Goal: Navigation & Orientation: Find specific page/section

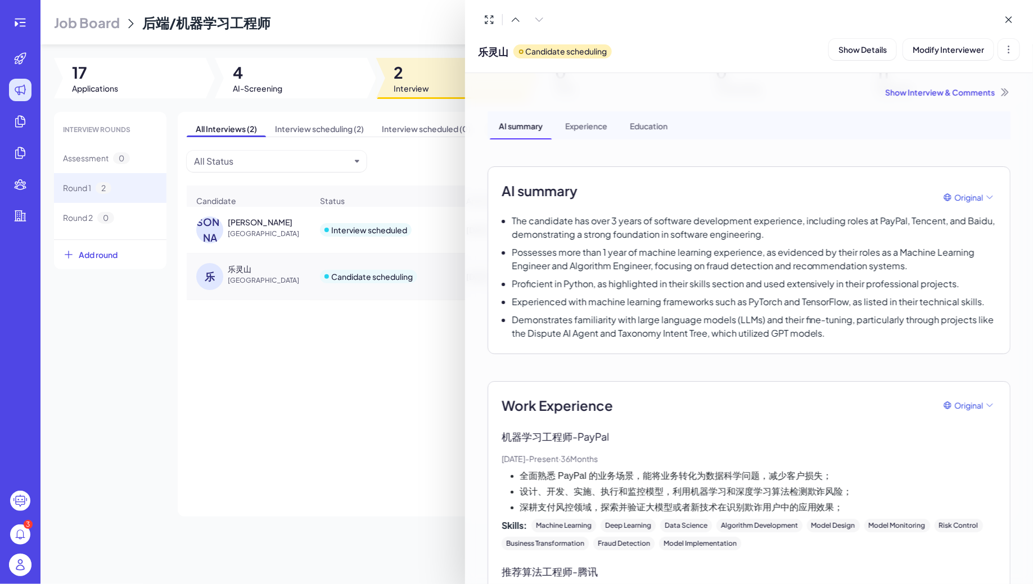
click at [25, 24] on div at bounding box center [516, 292] width 1033 height 584
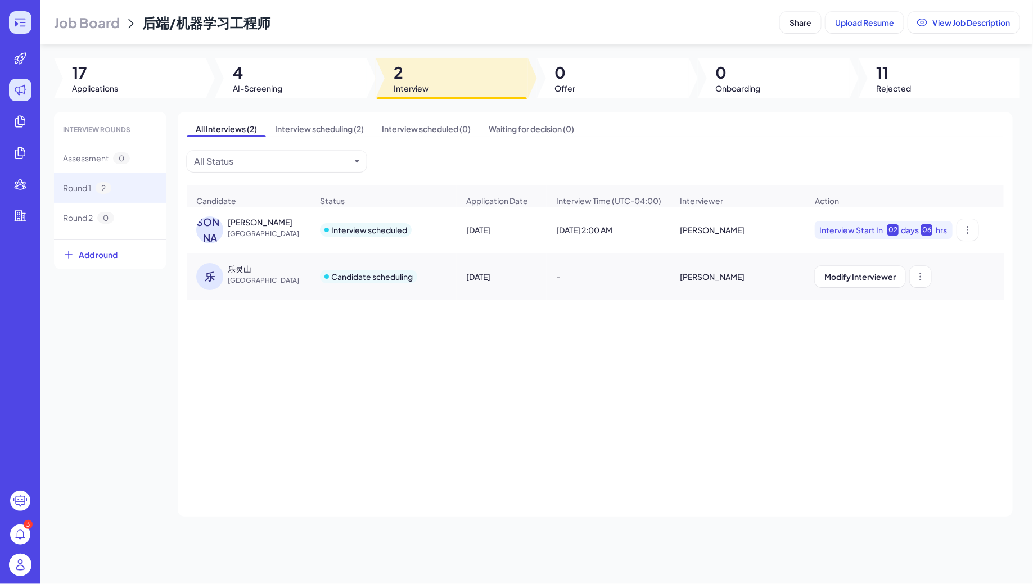
click at [22, 24] on icon at bounding box center [19, 22] width 13 height 13
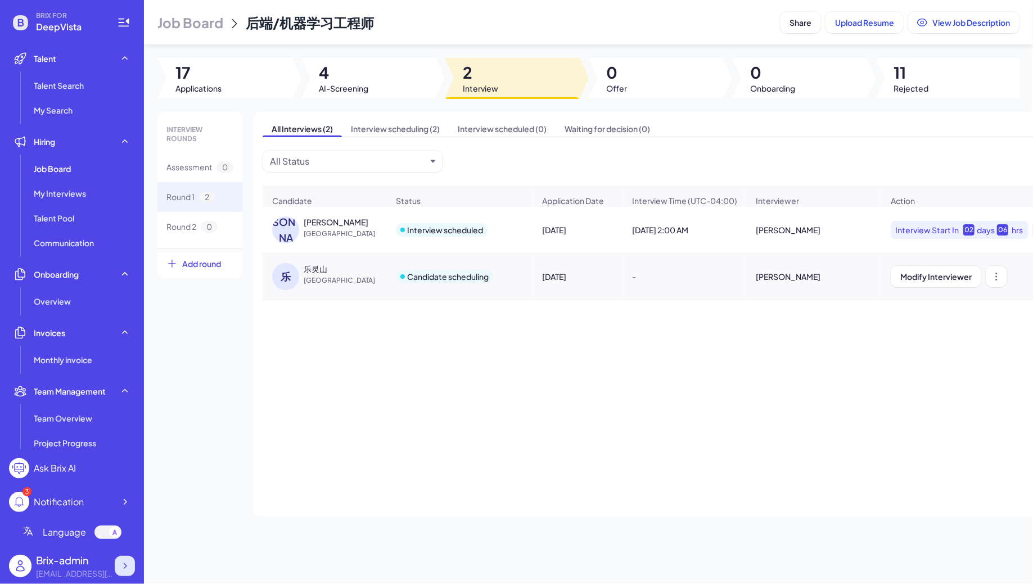
click at [123, 564] on icon at bounding box center [124, 566] width 11 height 11
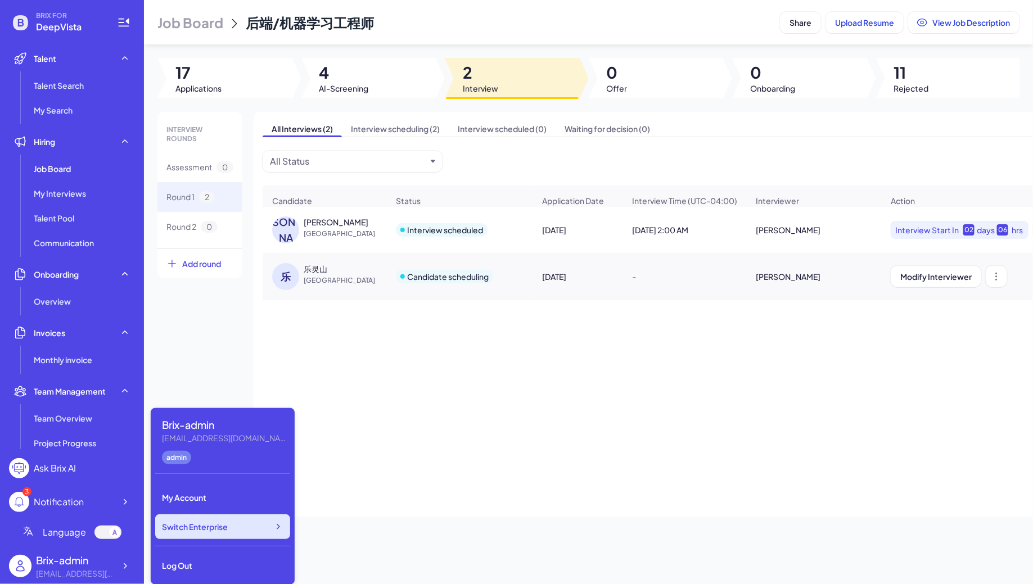
click at [250, 524] on div "Switch Enterprise" at bounding box center [222, 527] width 135 height 25
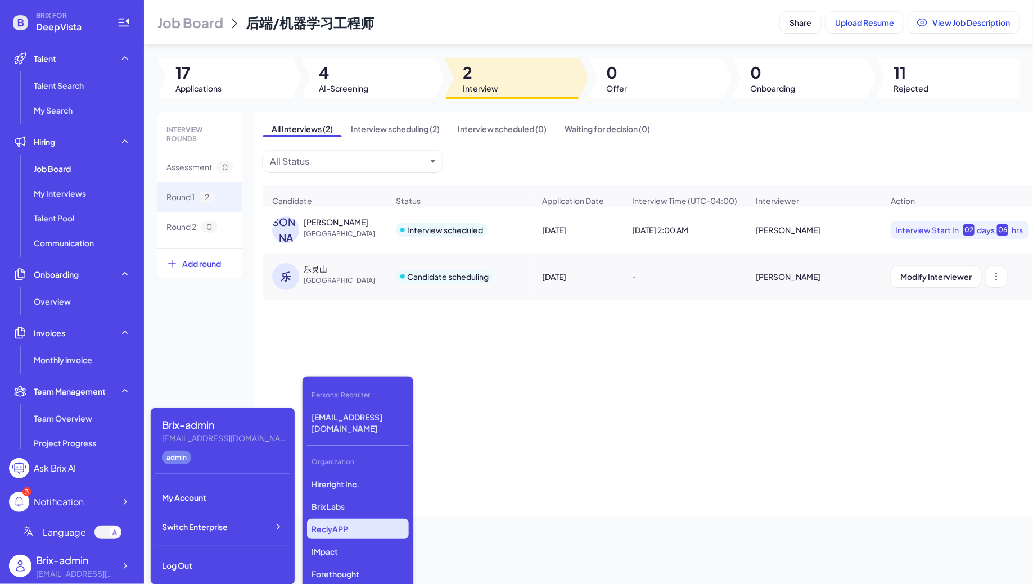
scroll to position [2832, 0]
click at [327, 521] on p "Revolve" at bounding box center [358, 531] width 102 height 20
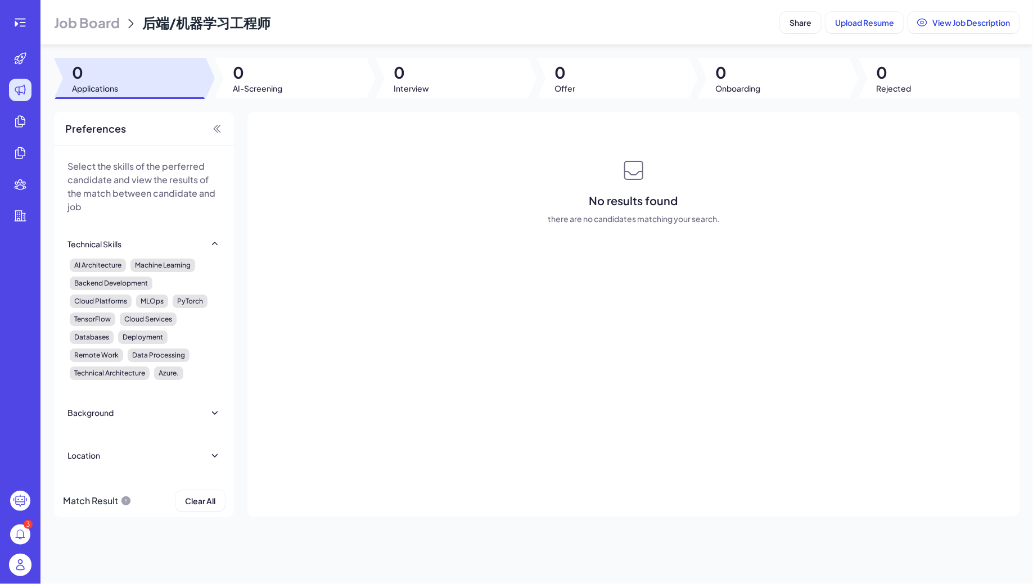
click at [83, 26] on span "Job Board" at bounding box center [87, 22] width 66 height 18
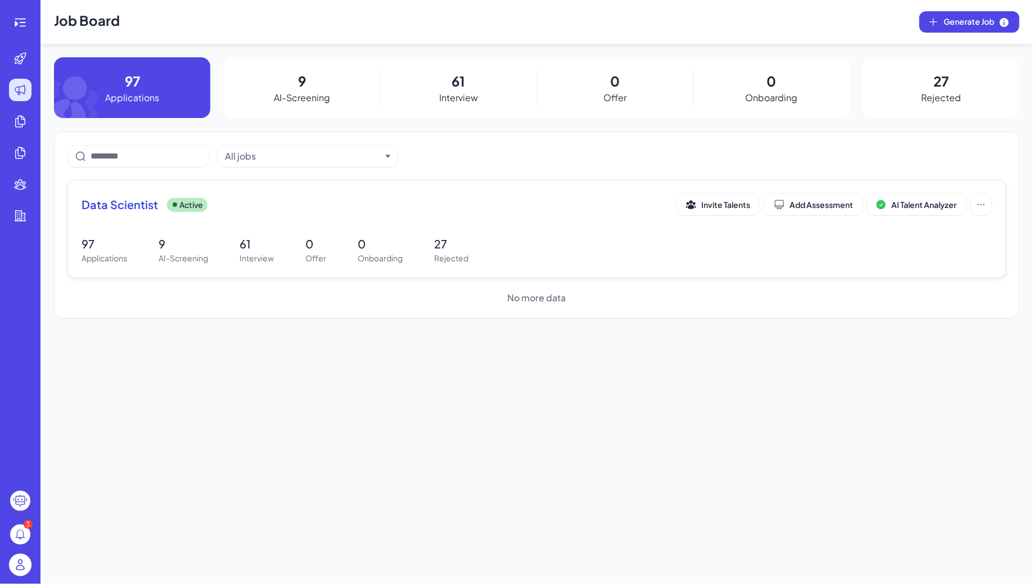
click at [217, 219] on div "Data Scientist Active Invite Talents Add Assessment AI Talent Analyzer" at bounding box center [537, 208] width 910 height 28
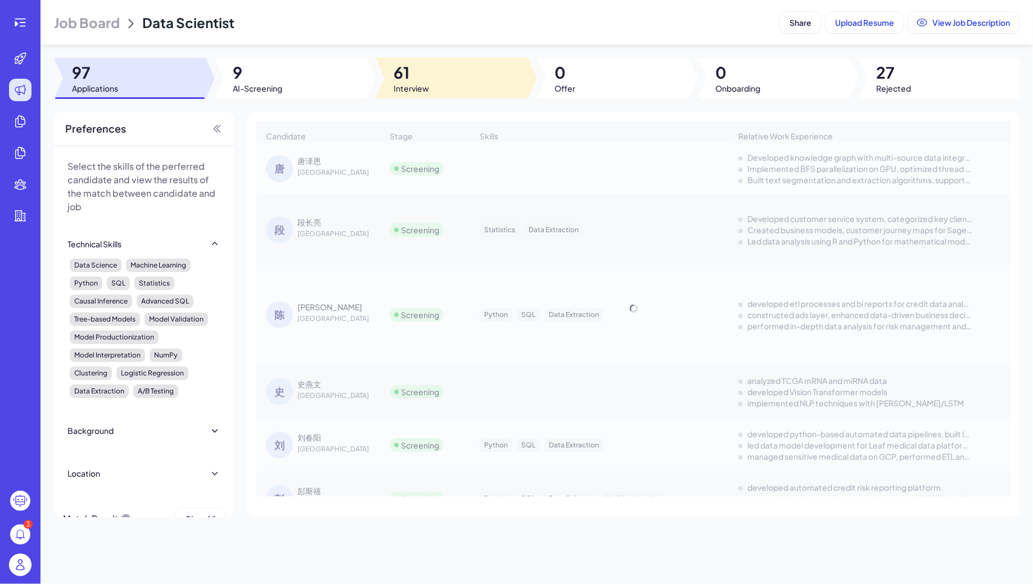
click at [454, 78] on div at bounding box center [452, 78] width 152 height 40
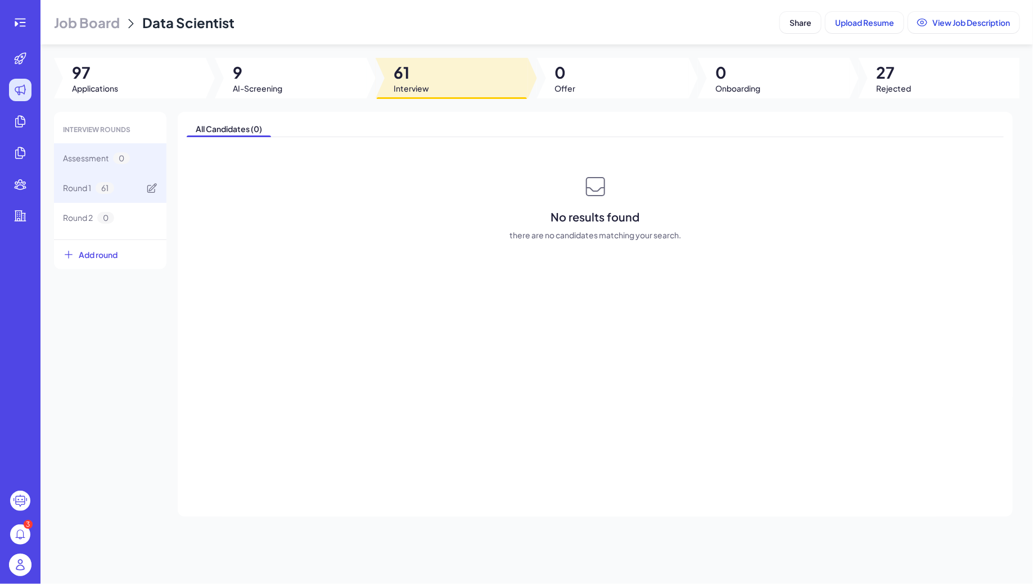
click at [108, 187] on span "61" at bounding box center [105, 188] width 19 height 12
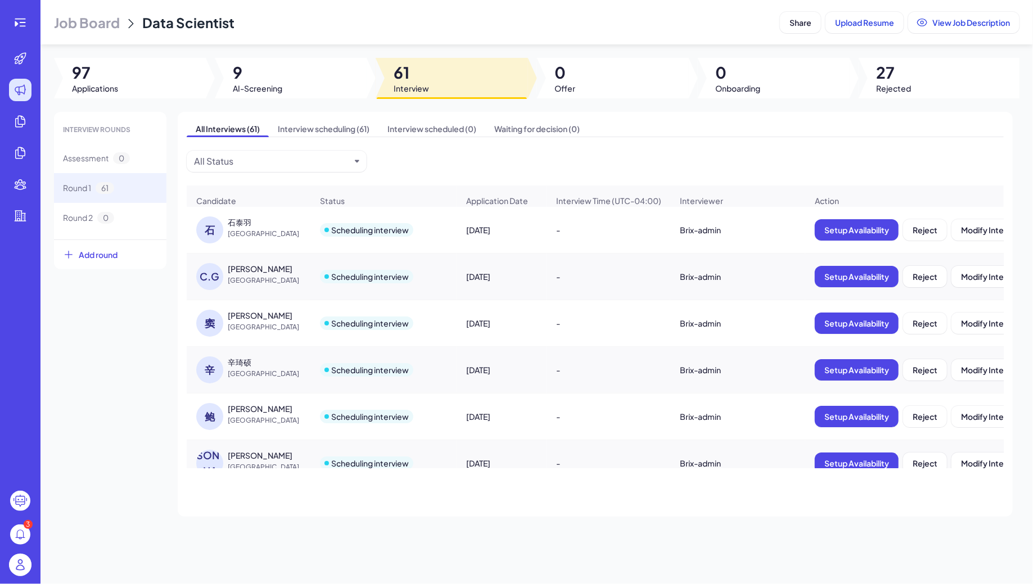
scroll to position [1, 0]
click at [156, 89] on div at bounding box center [130, 78] width 152 height 40
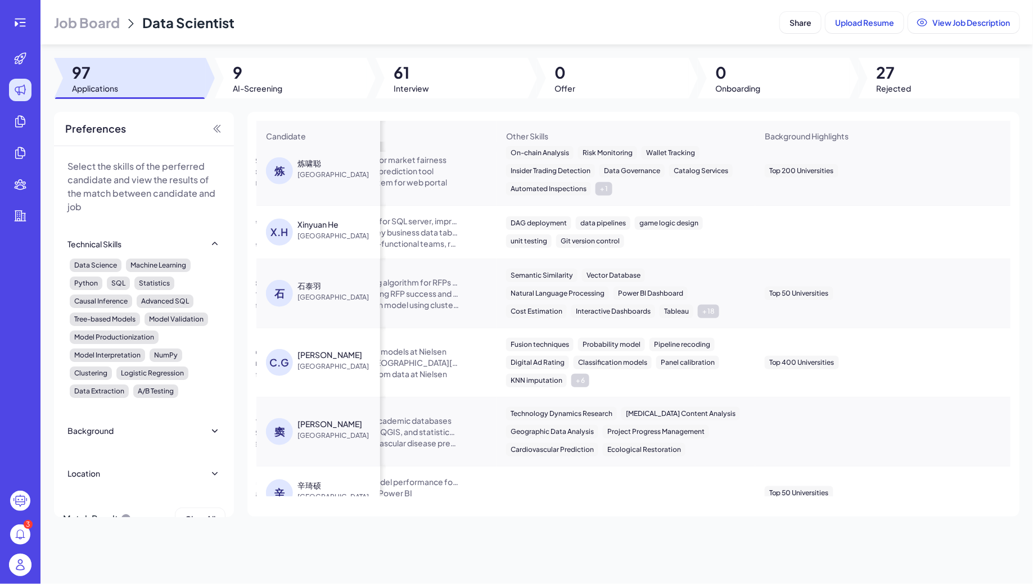
scroll to position [0, 741]
